Goal: Navigation & Orientation: Find specific page/section

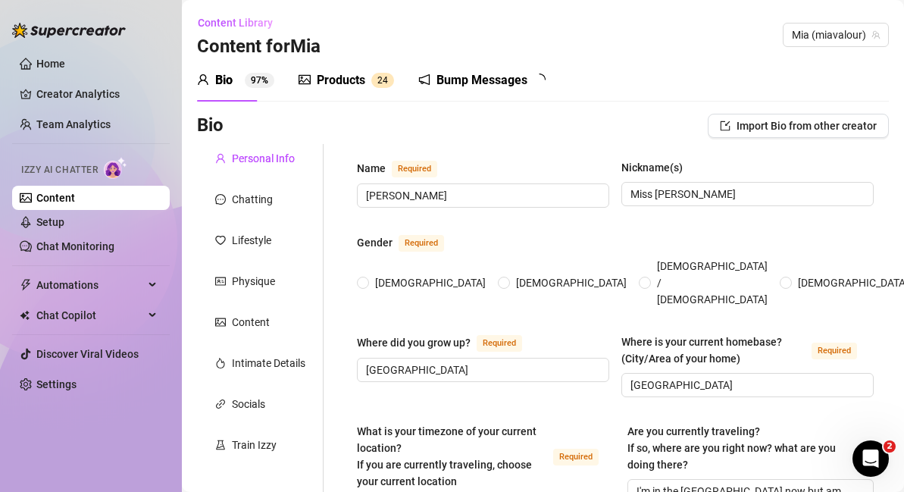
radio input "true"
type input "[DATE]"
click at [102, 95] on link "Creator Analytics" at bounding box center [96, 94] width 121 height 24
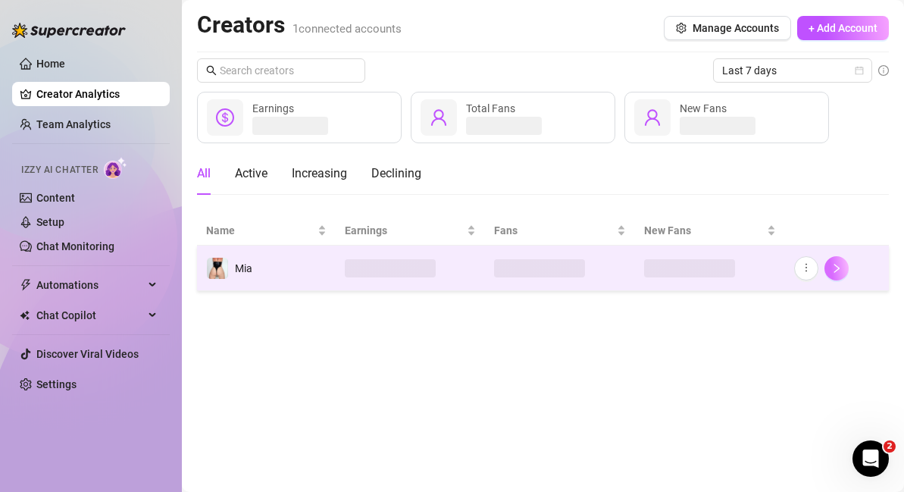
click at [840, 268] on icon "right" at bounding box center [836, 268] width 11 height 11
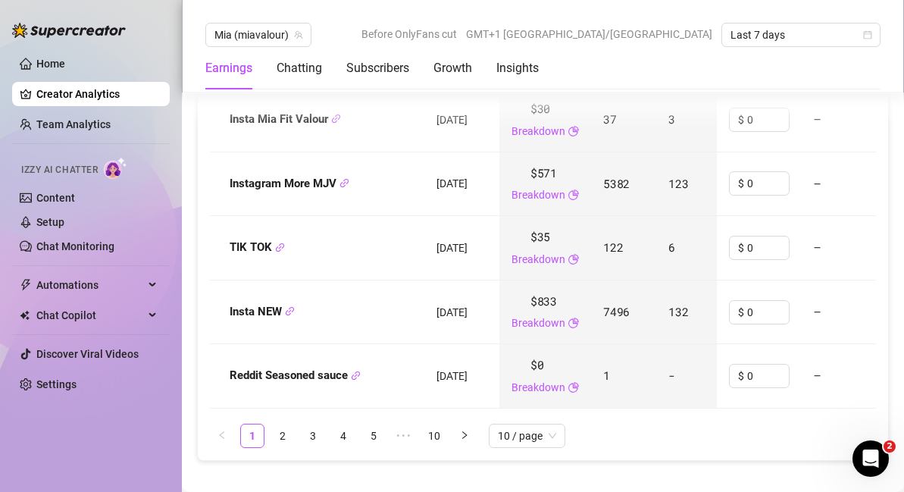
scroll to position [2156, 0]
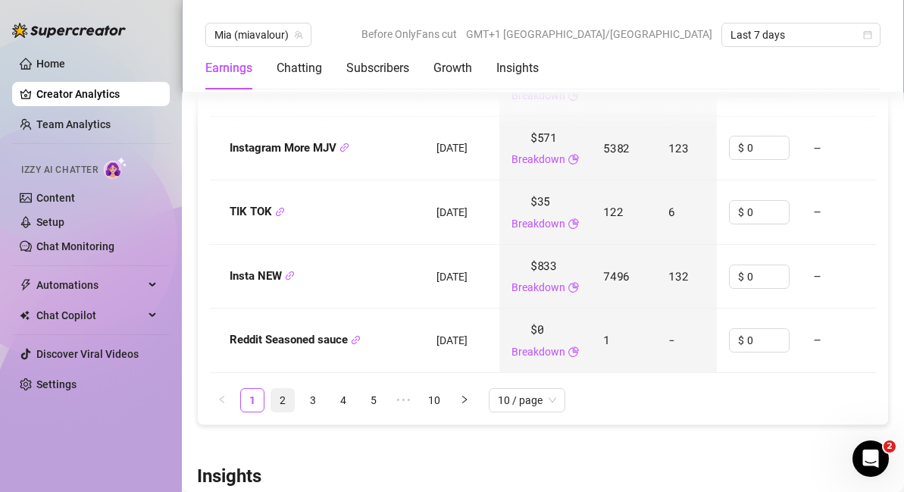
click at [283, 400] on link "2" at bounding box center [282, 400] width 23 height 23
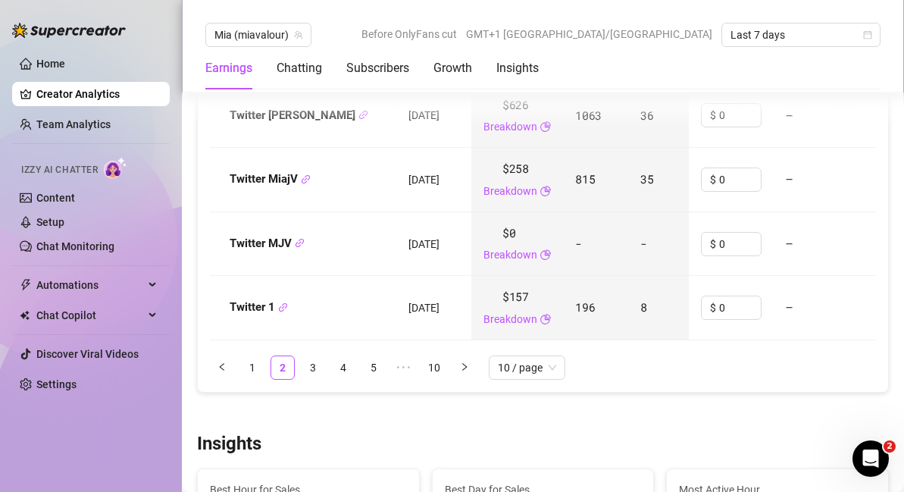
scroll to position [2193, 0]
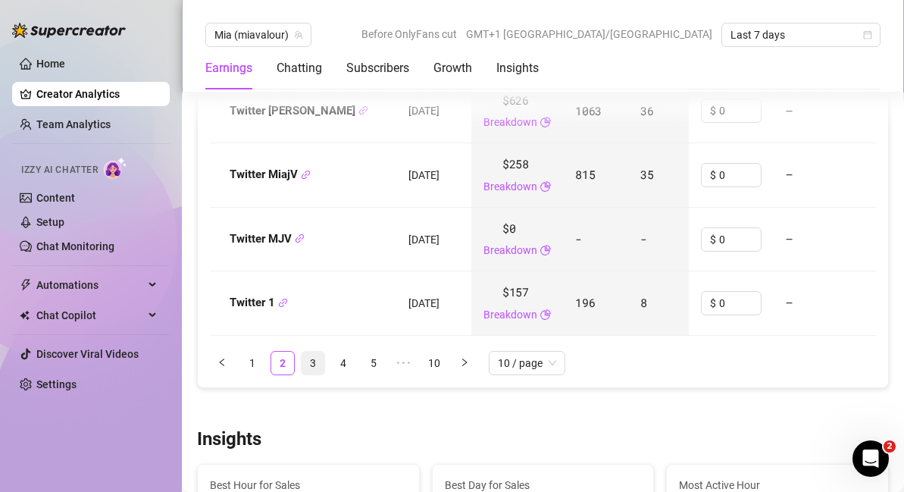
click at [312, 363] on link "3" at bounding box center [313, 363] width 23 height 23
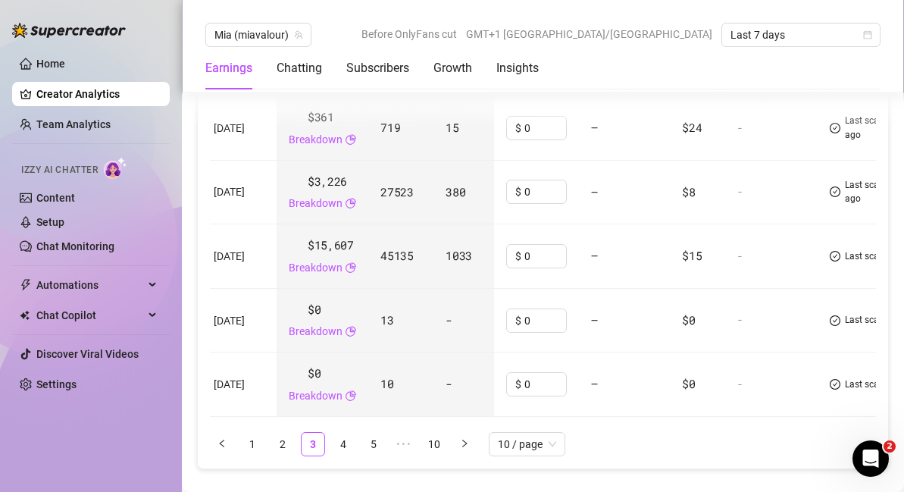
scroll to position [2113, 0]
click at [352, 442] on link "4" at bounding box center [343, 443] width 23 height 23
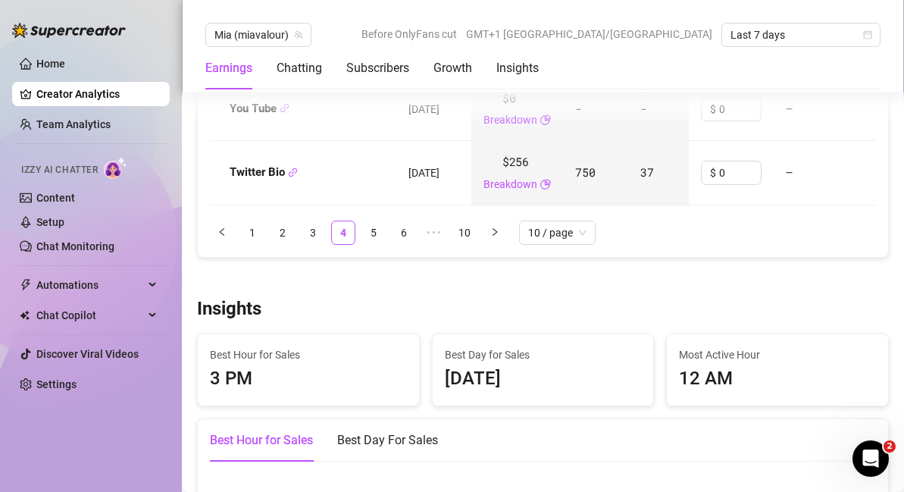
scroll to position [2308, 0]
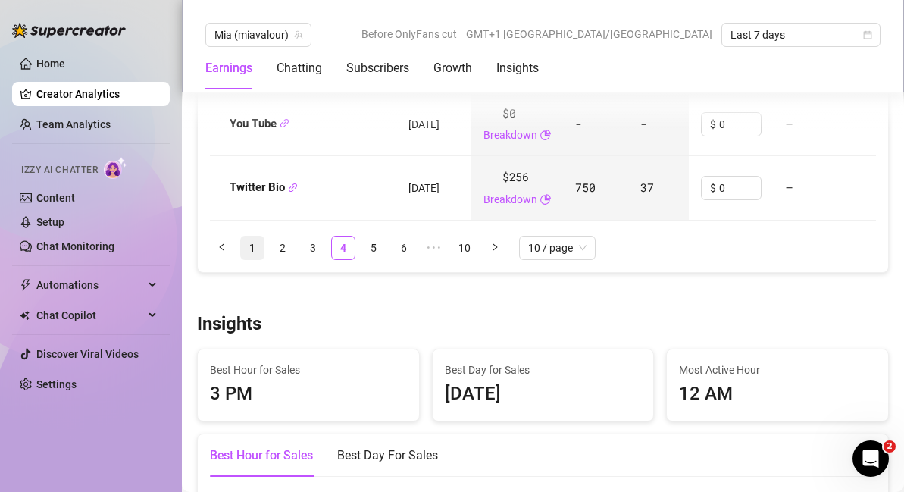
click at [253, 247] on link "1" at bounding box center [252, 247] width 23 height 23
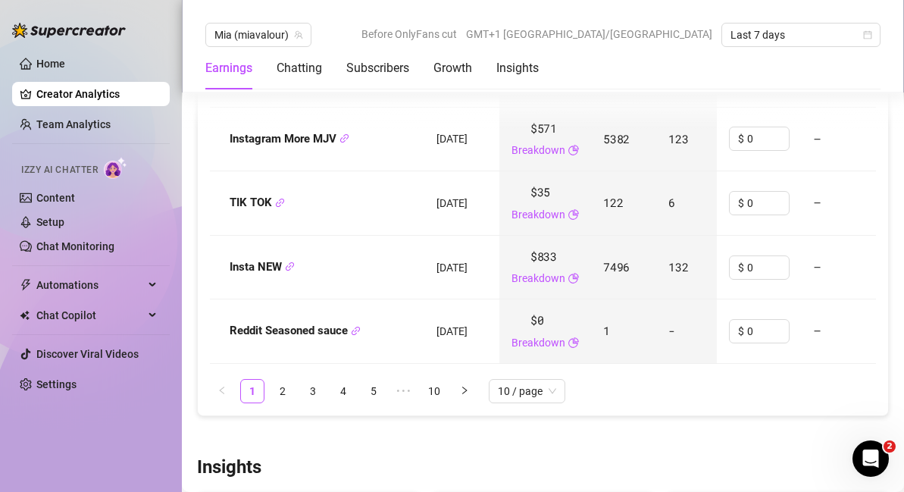
scroll to position [2189, 0]
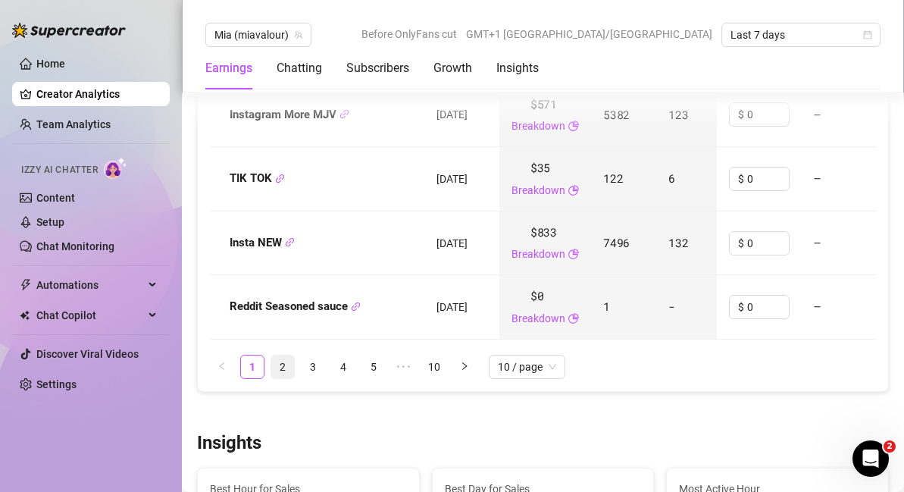
click at [286, 367] on link "2" at bounding box center [282, 366] width 23 height 23
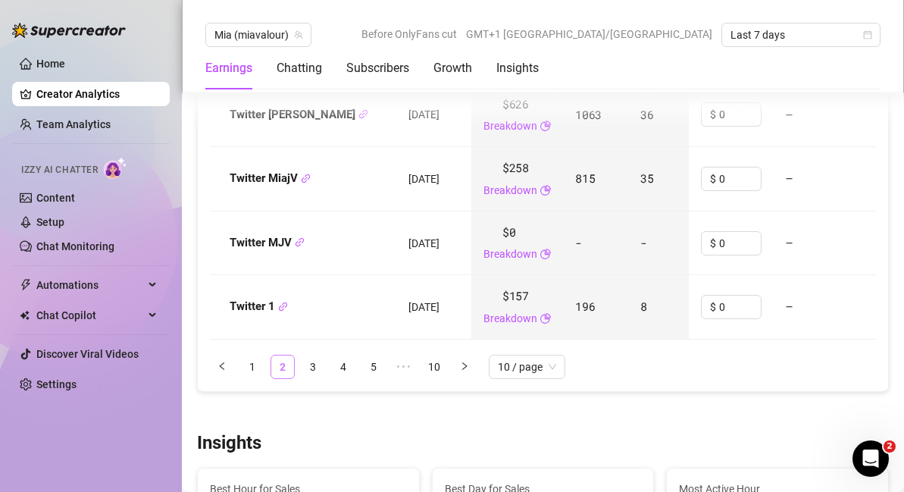
click at [280, 371] on link "2" at bounding box center [282, 366] width 23 height 23
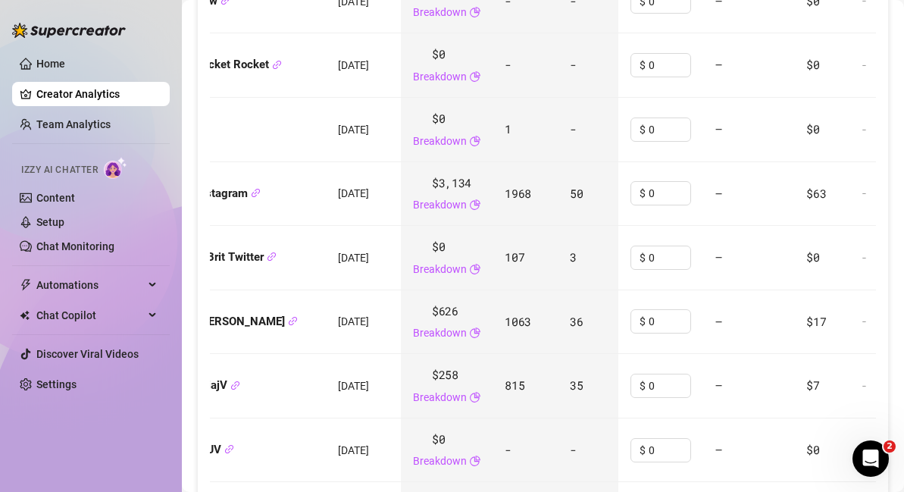
scroll to position [1985, 0]
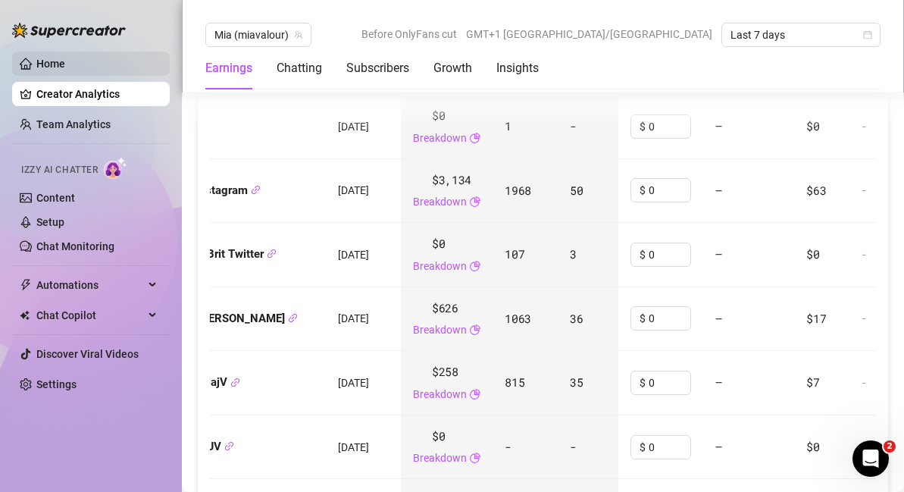
click at [54, 58] on link "Home" at bounding box center [50, 64] width 29 height 12
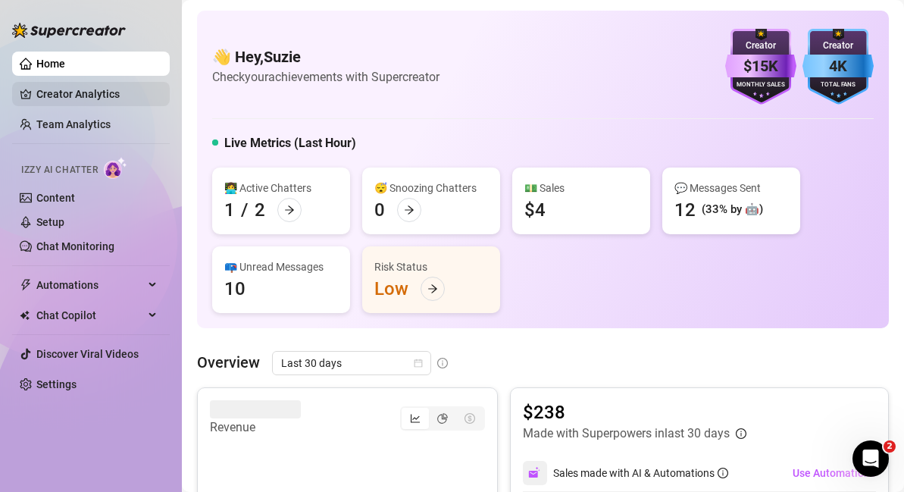
click at [78, 93] on link "Creator Analytics" at bounding box center [96, 94] width 121 height 24
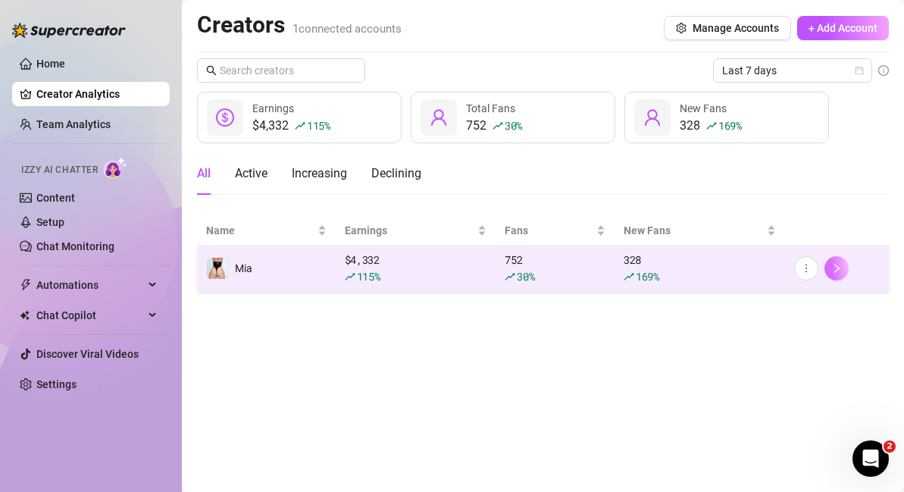
click at [843, 268] on button "button" at bounding box center [837, 268] width 24 height 24
